Goal: Find contact information: Find contact information

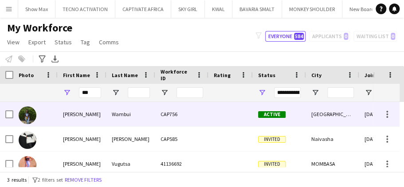
click at [328, 114] on div "[GEOGRAPHIC_DATA]" at bounding box center [332, 114] width 53 height 24
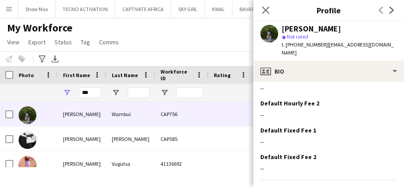
scroll to position [416, 0]
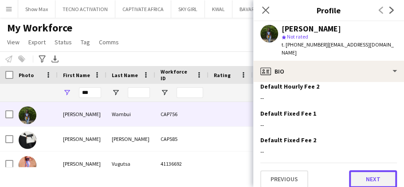
click at [358, 170] on button "Next" at bounding box center [373, 179] width 48 height 18
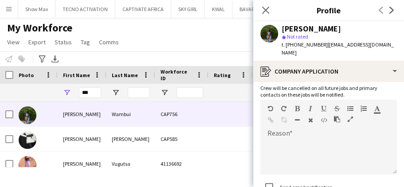
scroll to position [130, 0]
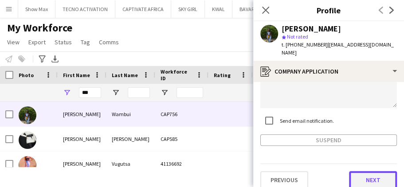
click at [354, 171] on button "Next" at bounding box center [373, 180] width 48 height 18
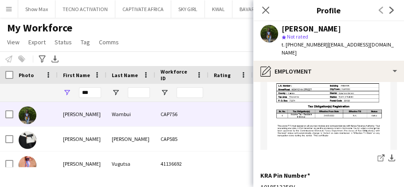
scroll to position [214, 0]
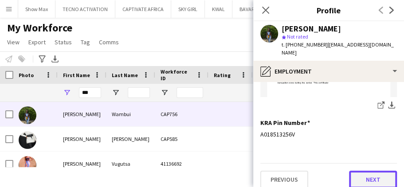
click at [356, 171] on button "Next" at bounding box center [373, 180] width 48 height 18
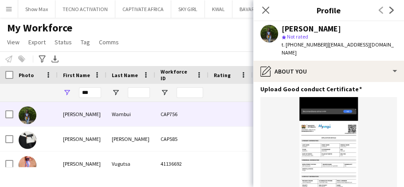
scroll to position [270, 0]
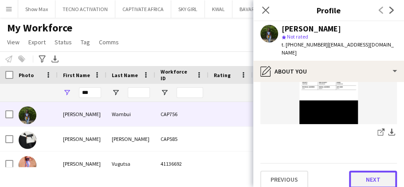
click at [351, 171] on button "Next" at bounding box center [373, 180] width 48 height 18
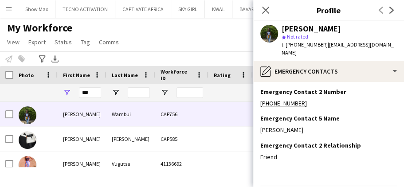
scroll to position [104, 0]
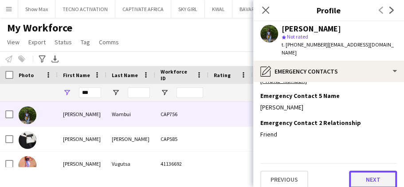
click at [353, 171] on button "Next" at bounding box center [373, 180] width 48 height 18
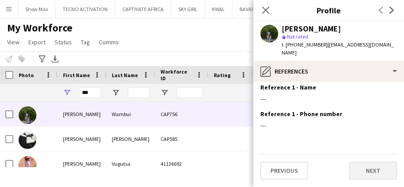
scroll to position [0, 0]
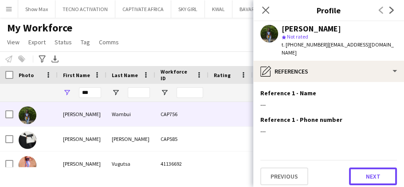
click at [357, 168] on button "Next" at bounding box center [373, 177] width 48 height 18
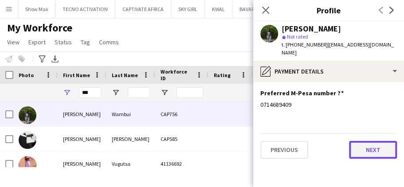
click at [357, 142] on button "Next" at bounding box center [373, 150] width 48 height 18
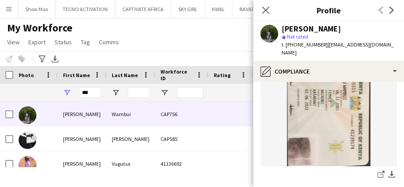
scroll to position [475, 0]
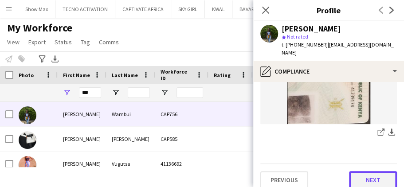
click at [358, 172] on button "Next" at bounding box center [373, 180] width 48 height 18
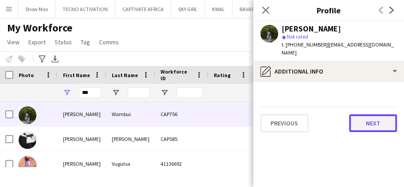
click at [357, 115] on button "Next" at bounding box center [373, 124] width 48 height 18
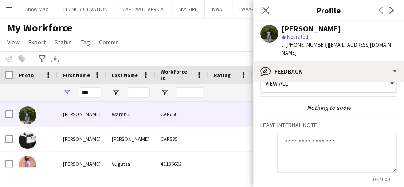
scroll to position [99, 0]
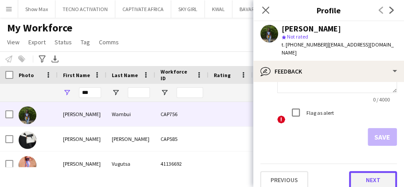
click at [357, 171] on button "Next" at bounding box center [373, 180] width 48 height 18
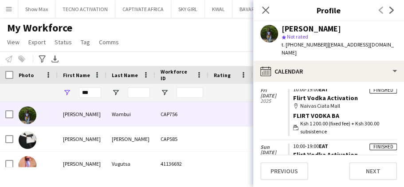
scroll to position [142, 0]
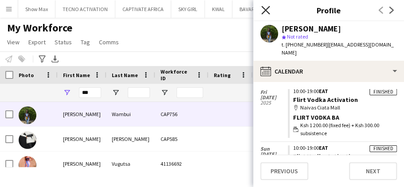
click at [266, 10] on icon at bounding box center [265, 10] width 8 height 8
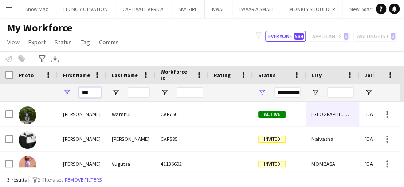
click at [89, 94] on input "***" at bounding box center [90, 92] width 22 height 11
type input "*"
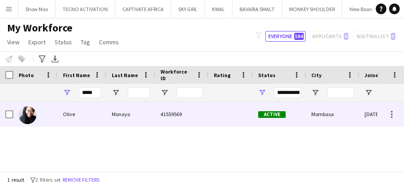
click at [127, 113] on div "Monayo" at bounding box center [131, 114] width 49 height 24
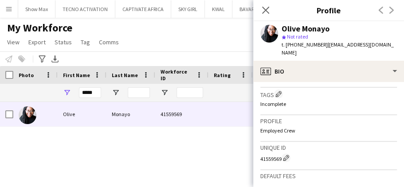
scroll to position [416, 0]
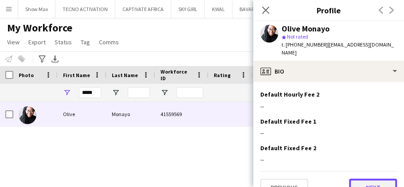
click at [352, 179] on button "Next" at bounding box center [373, 188] width 48 height 18
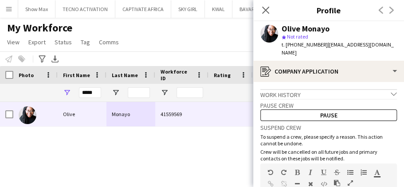
scroll to position [130, 0]
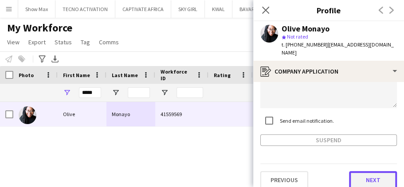
click at [356, 171] on button "Next" at bounding box center [373, 180] width 48 height 18
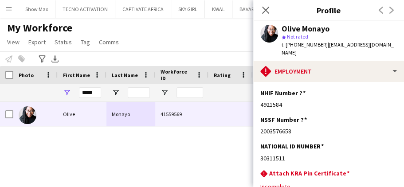
scroll to position [81, 0]
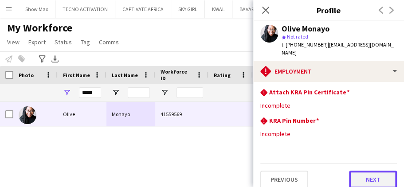
click at [357, 173] on button "Next" at bounding box center [373, 180] width 48 height 18
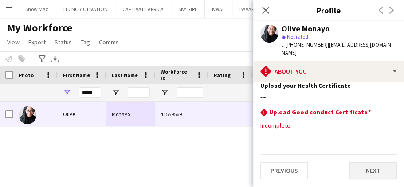
scroll to position [0, 0]
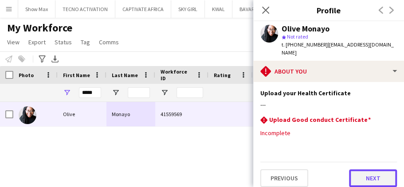
click at [359, 170] on button "Next" at bounding box center [373, 179] width 48 height 18
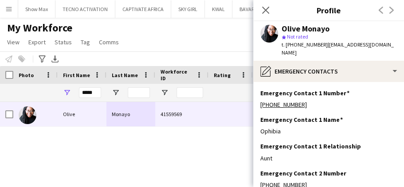
scroll to position [104, 0]
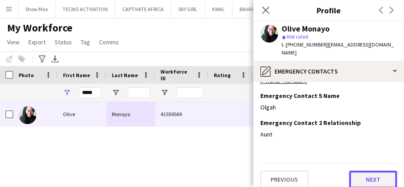
click at [354, 171] on button "Next" at bounding box center [373, 180] width 48 height 18
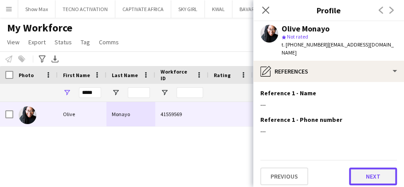
click at [354, 168] on button "Next" at bounding box center [373, 177] width 48 height 18
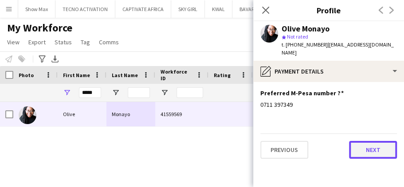
click at [365, 143] on button "Next" at bounding box center [373, 150] width 48 height 18
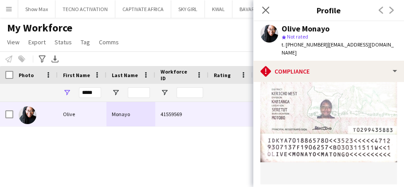
scroll to position [340, 0]
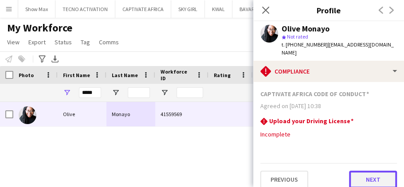
click at [357, 171] on button "Next" at bounding box center [373, 180] width 48 height 18
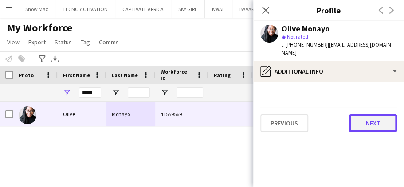
click at [361, 115] on button "Next" at bounding box center [373, 124] width 48 height 18
click at [356, 116] on button "Next" at bounding box center [373, 124] width 48 height 18
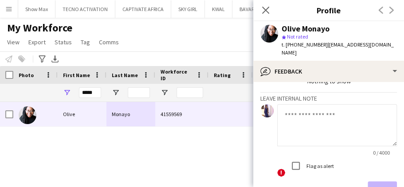
scroll to position [99, 0]
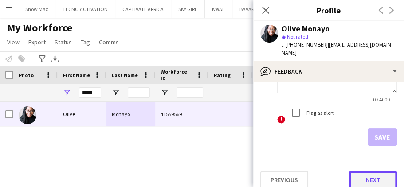
click at [354, 171] on button "Next" at bounding box center [373, 180] width 48 height 18
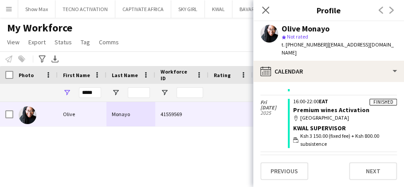
scroll to position [282, 0]
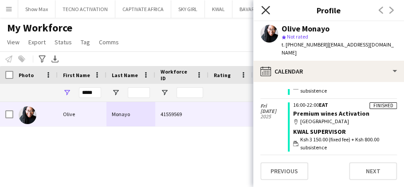
click at [270, 8] on icon "Close pop-in" at bounding box center [265, 10] width 8 height 8
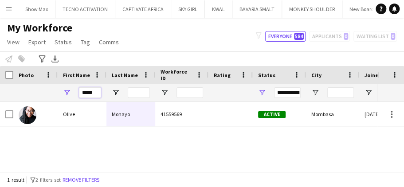
click at [95, 95] on input "*****" at bounding box center [90, 92] width 22 height 11
type input "*"
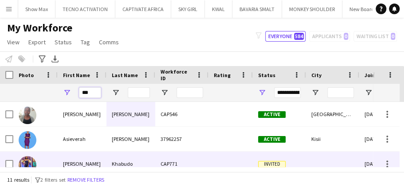
type input "***"
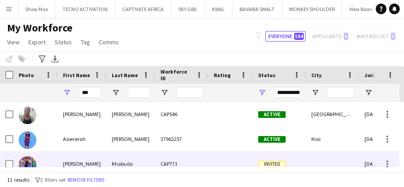
click at [153, 165] on div "Khabudo" at bounding box center [131, 164] width 49 height 24
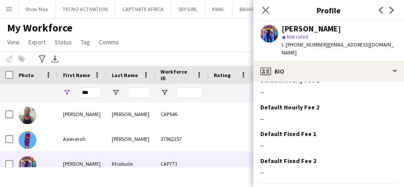
scroll to position [411, 0]
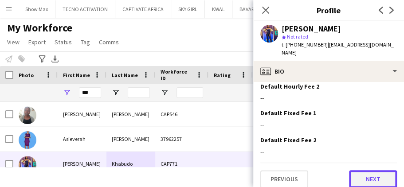
click at [356, 170] on button "Next" at bounding box center [373, 179] width 48 height 18
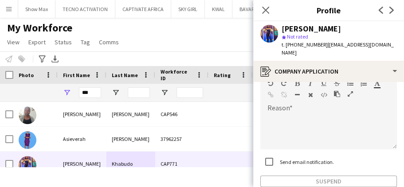
scroll to position [109, 0]
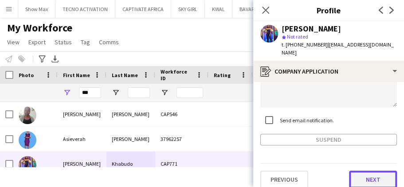
click at [357, 172] on button "Next" at bounding box center [373, 180] width 48 height 18
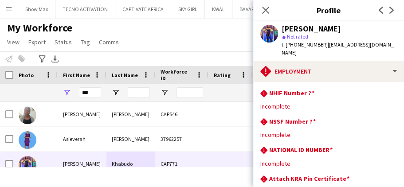
scroll to position [87, 0]
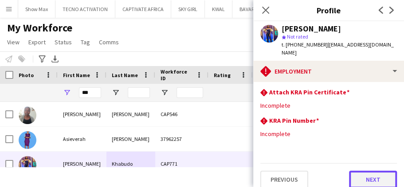
click at [356, 171] on button "Next" at bounding box center [373, 180] width 48 height 18
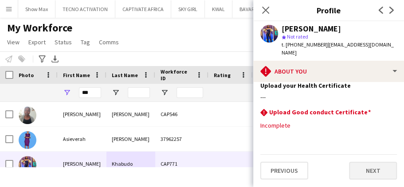
scroll to position [0, 0]
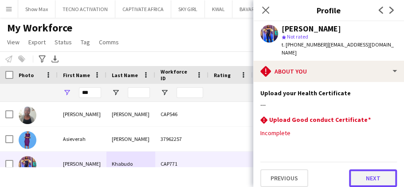
click at [358, 171] on button "Next" at bounding box center [373, 179] width 48 height 18
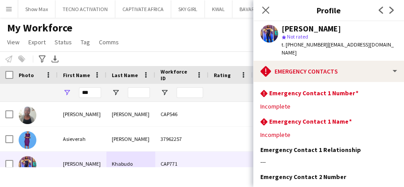
click at [324, 44] on span "| [EMAIL_ADDRESS][DOMAIN_NAME]" at bounding box center [338, 48] width 112 height 15
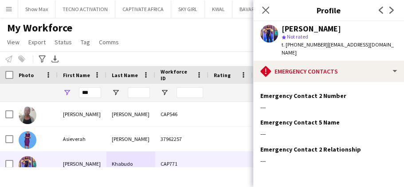
scroll to position [108, 0]
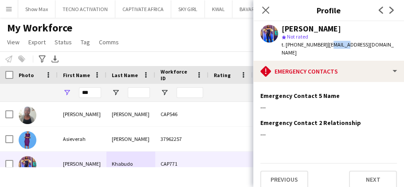
drag, startPoint x: 325, startPoint y: 44, endPoint x: 340, endPoint y: 46, distance: 15.6
click at [340, 46] on span "| [EMAIL_ADDRESS][DOMAIN_NAME]" at bounding box center [338, 48] width 112 height 15
click at [359, 36] on div "star Not rated" at bounding box center [339, 37] width 115 height 8
drag, startPoint x: 323, startPoint y: 45, endPoint x: 397, endPoint y: 51, distance: 74.3
click at [397, 51] on app-profile-header "[PERSON_NAME] star Not rated t. [PHONE_NUMBER] | [EMAIL_ADDRESS][DOMAIN_NAME]" at bounding box center [328, 41] width 151 height 40
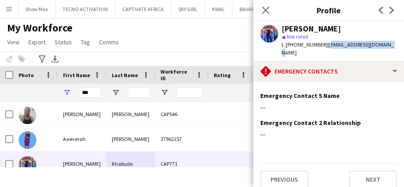
copy span "[EMAIL_ADDRESS][DOMAIN_NAME]"
